Goal: Check status: Check status

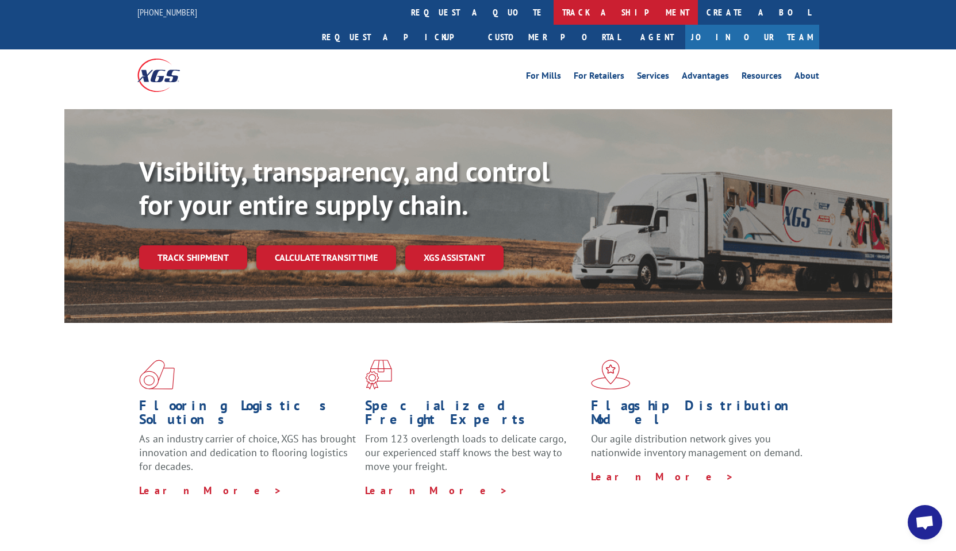
click at [554, 11] on link "track a shipment" at bounding box center [626, 12] width 144 height 25
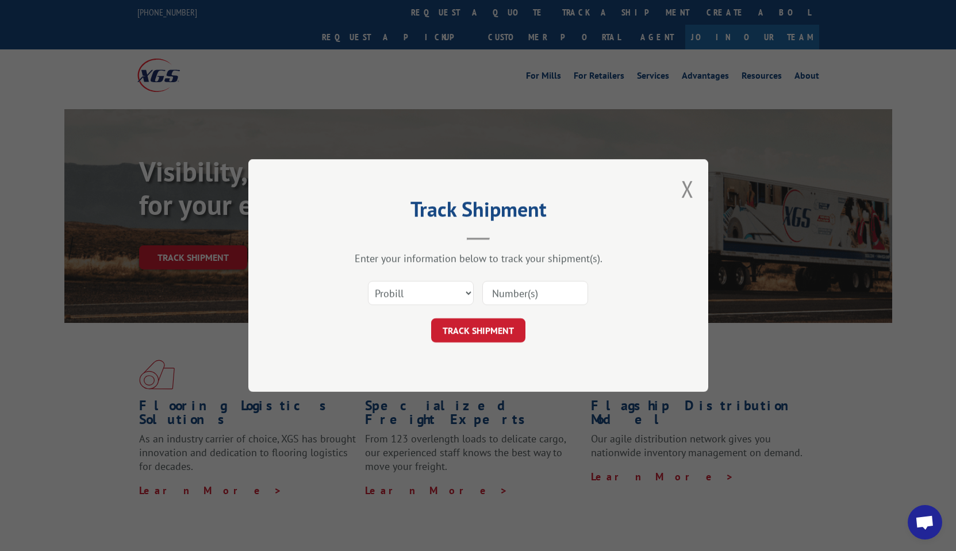
click at [535, 289] on input at bounding box center [535, 293] width 106 height 24
paste input "ORDER # SO1571993"
type input "ORDER # SO1571993"
drag, startPoint x: 577, startPoint y: 290, endPoint x: 442, endPoint y: 278, distance: 135.1
click at [441, 280] on div "Select category... Probill BOL PO ORDER # SO1571993" at bounding box center [478, 293] width 345 height 38
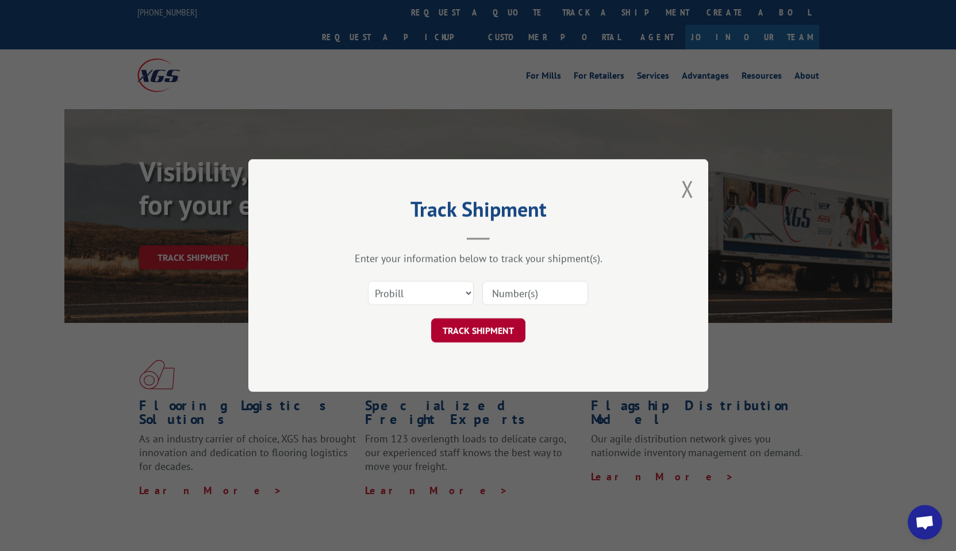
paste input "17402185"
type input "17402185"
click at [486, 331] on button "TRACK SHIPMENT" at bounding box center [478, 330] width 94 height 24
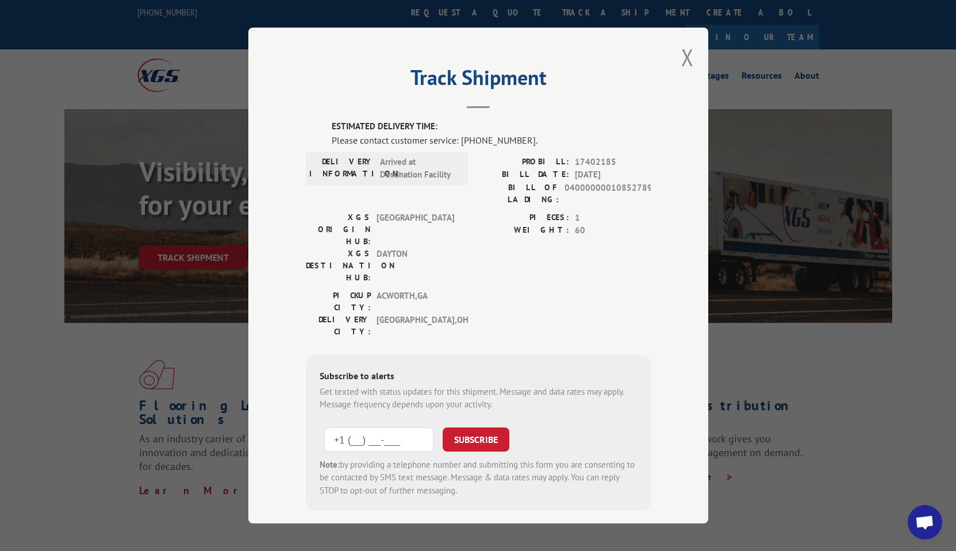
click at [352, 428] on input "+1 (___) ___-____" at bounding box center [378, 440] width 109 height 24
type input "[PHONE_NUMBER]"
click at [478, 428] on button "SUBSCRIBE" at bounding box center [476, 440] width 67 height 24
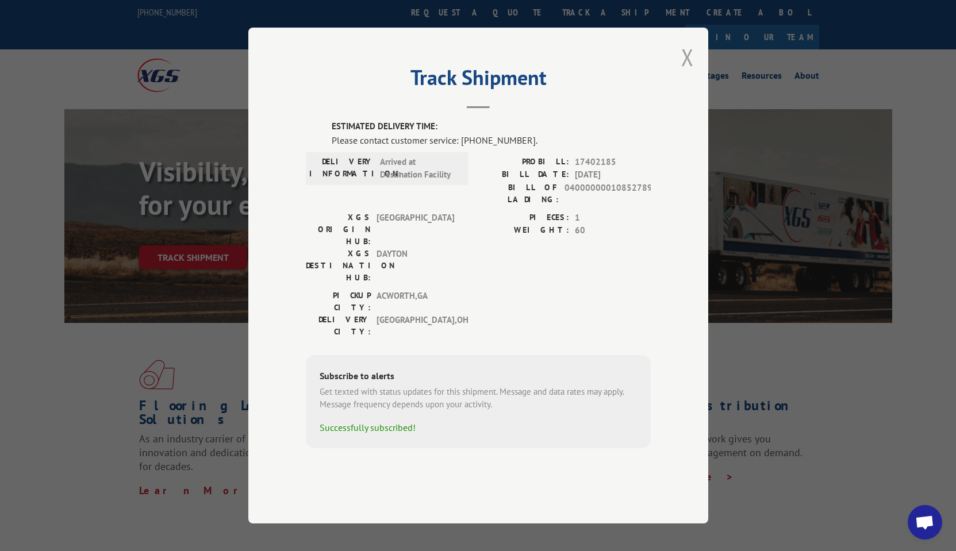
click at [693, 72] on button "Close modal" at bounding box center [687, 57] width 13 height 30
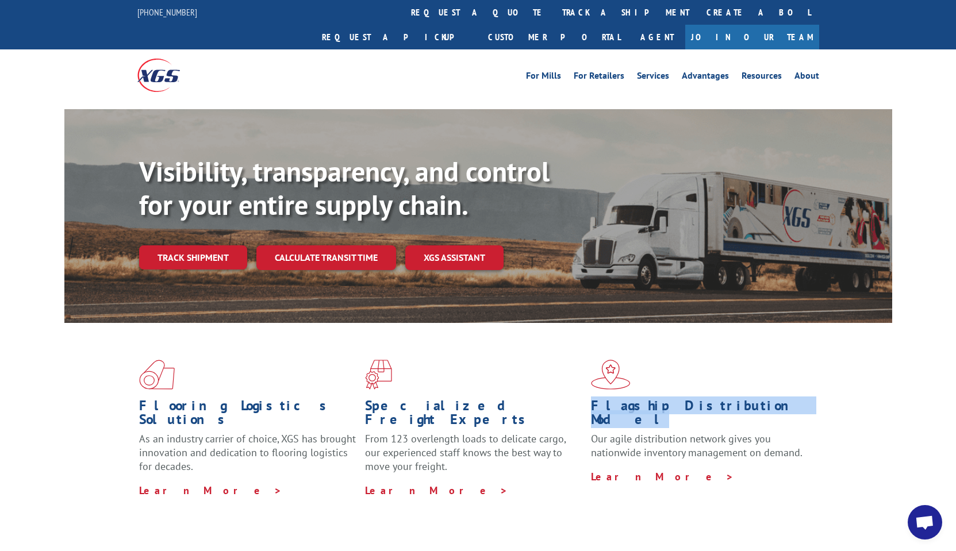
click at [942, 355] on div "Flooring Logistics Solutions As an industry carrier of choice, XGS has brought …" at bounding box center [478, 438] width 956 height 231
click at [221, 245] on link "Track shipment" at bounding box center [193, 257] width 108 height 24
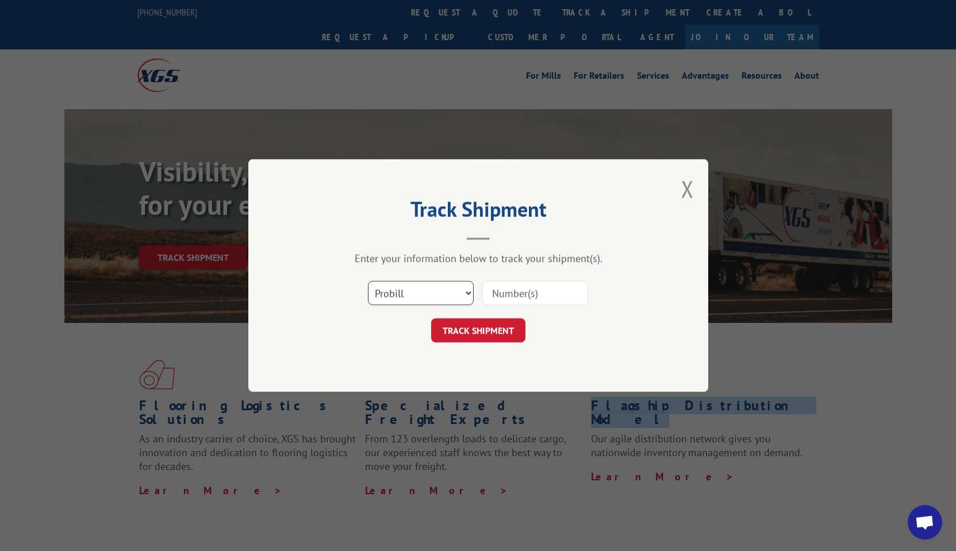
select select "bol"
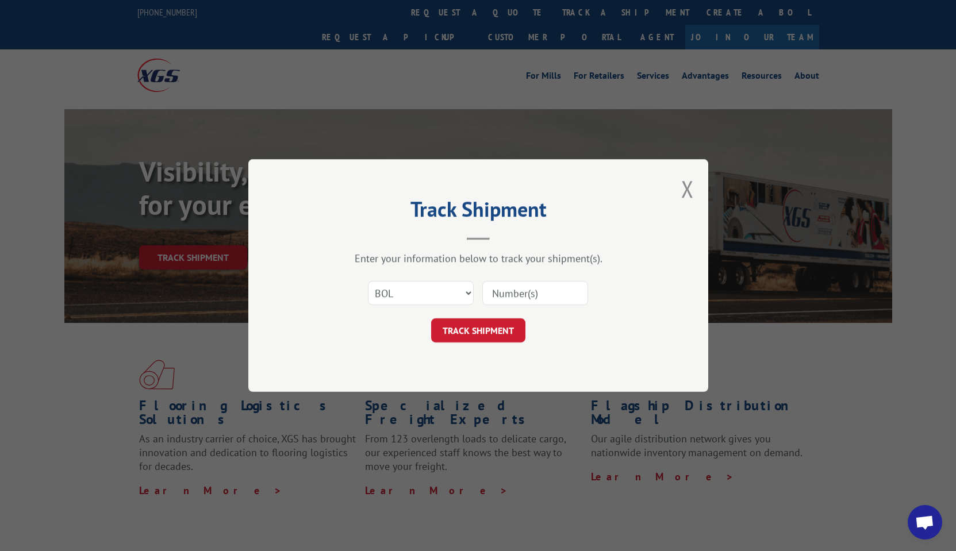
click at [532, 299] on input at bounding box center [535, 293] width 106 height 24
paste input "17402185"
type input "17402185"
click at [473, 320] on button "TRACK SHIPMENT" at bounding box center [478, 330] width 94 height 24
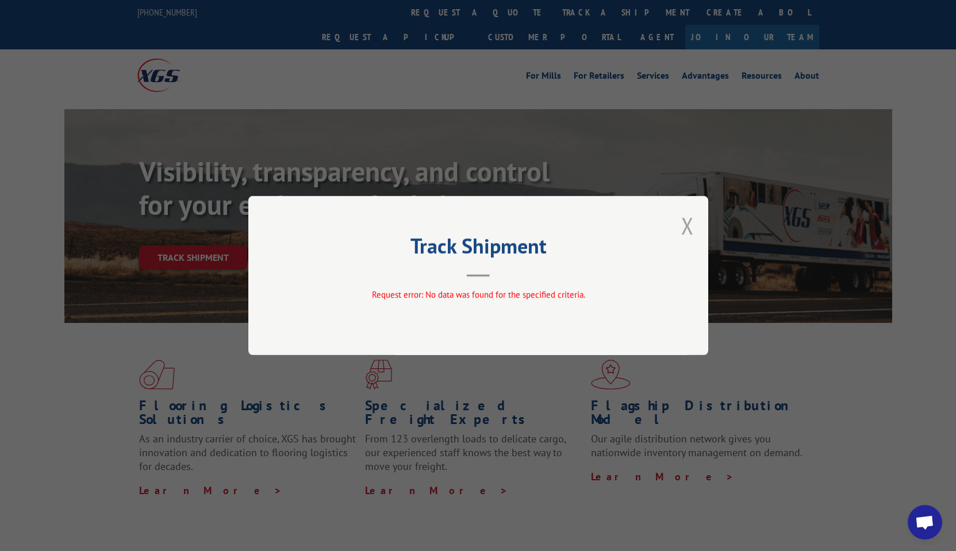
click at [686, 222] on button "Close modal" at bounding box center [687, 225] width 13 height 30
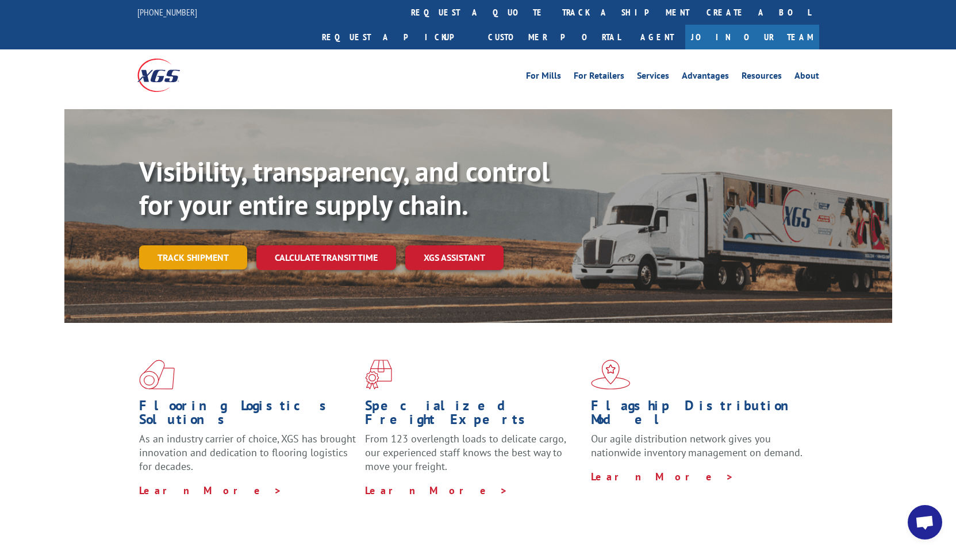
click at [186, 245] on link "Track shipment" at bounding box center [193, 257] width 108 height 24
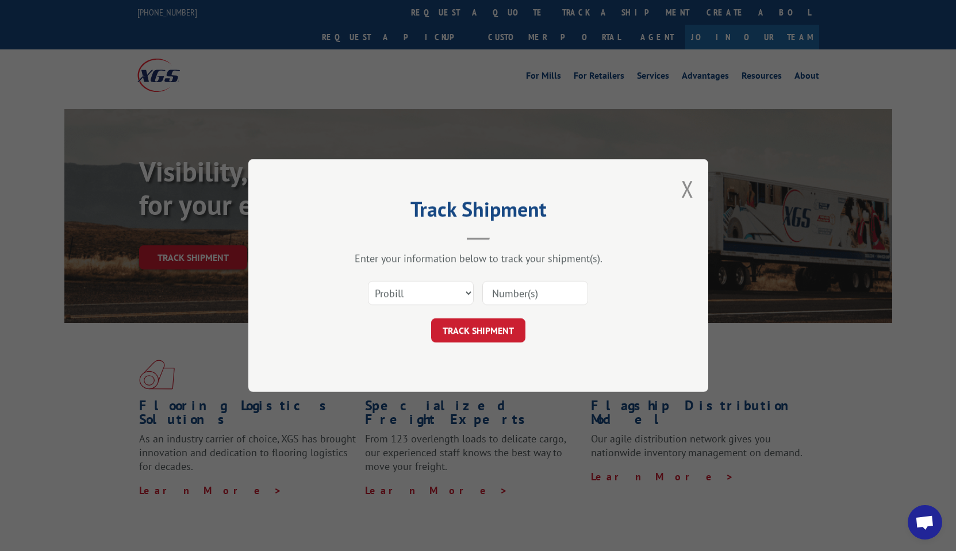
click at [508, 303] on input at bounding box center [535, 293] width 106 height 24
paste input "17402185"
type input "17402185"
click at [494, 326] on button "TRACK SHIPMENT" at bounding box center [478, 330] width 94 height 24
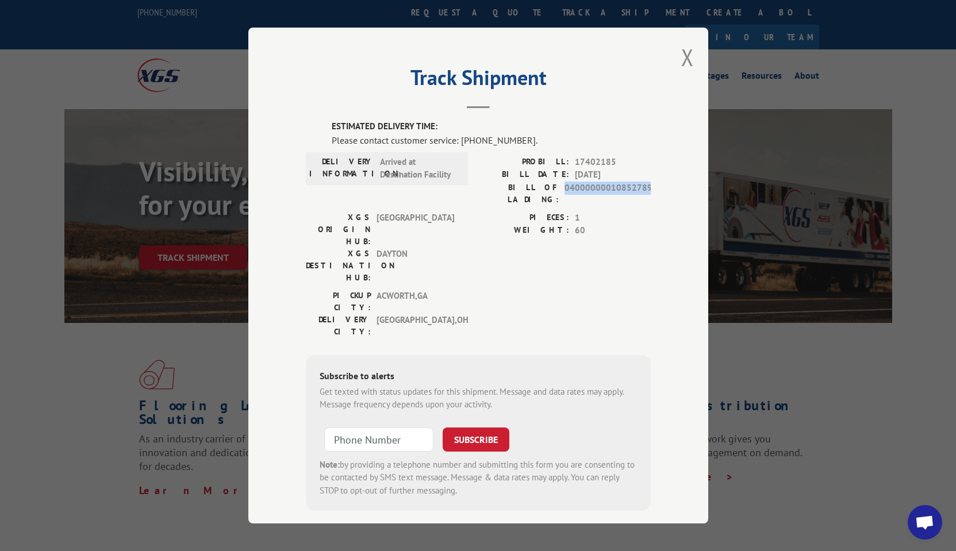
drag, startPoint x: 652, startPoint y: 191, endPoint x: 566, endPoint y: 183, distance: 86.6
click at [566, 183] on div "Track Shipment ESTIMATED DELIVERY TIME: Please contact customer service: [PHONE…" at bounding box center [478, 276] width 460 height 496
copy span "04000000010852789"
click at [697, 56] on div "Track Shipment ESTIMATED DELIVERY TIME: Please contact customer service: [PHONE…" at bounding box center [478, 276] width 460 height 496
click at [689, 60] on button "Close modal" at bounding box center [687, 57] width 13 height 30
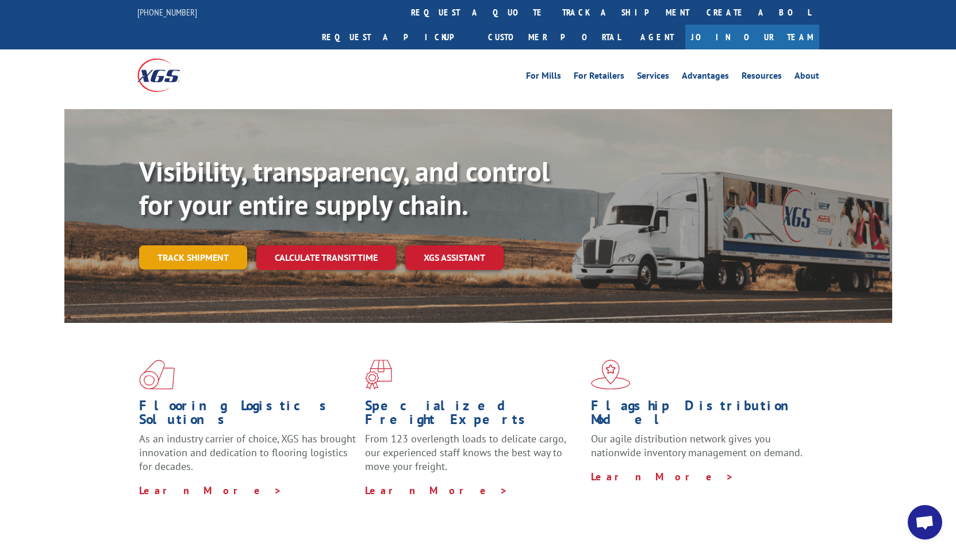
click at [180, 245] on link "Track shipment" at bounding box center [193, 257] width 108 height 24
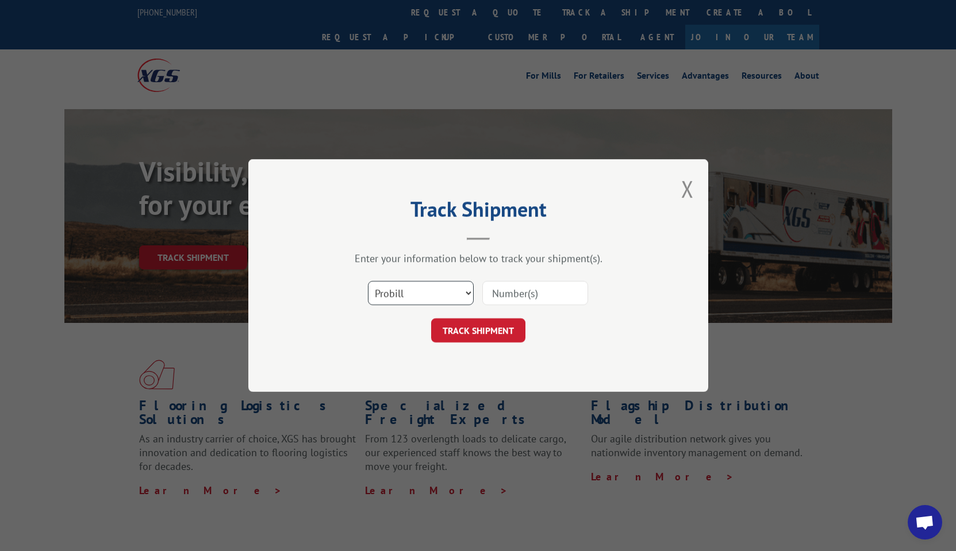
select select "bol"
click at [525, 297] on input at bounding box center [535, 293] width 106 height 24
paste input "04000000010852789"
type input "04000000010852789"
click at [483, 335] on button "TRACK SHIPMENT" at bounding box center [478, 330] width 94 height 24
